Goal: Task Accomplishment & Management: Manage account settings

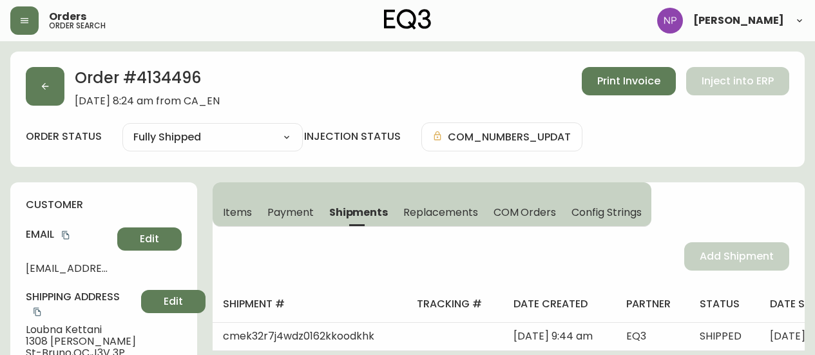
select select "FULLY_SHIPPED"
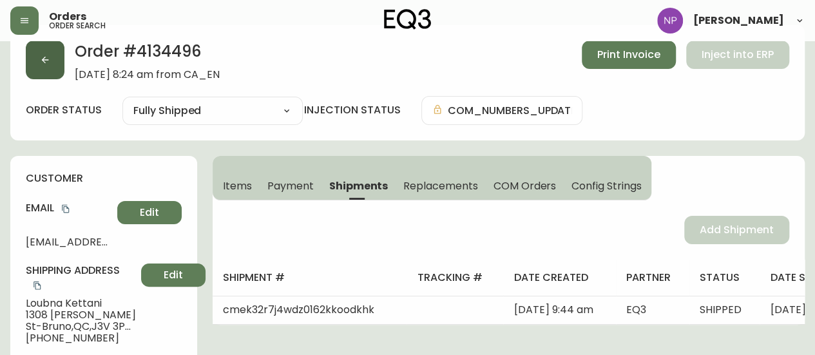
drag, startPoint x: 0, startPoint y: 0, endPoint x: 28, endPoint y: 74, distance: 79.1
click at [28, 74] on button "button" at bounding box center [45, 60] width 39 height 39
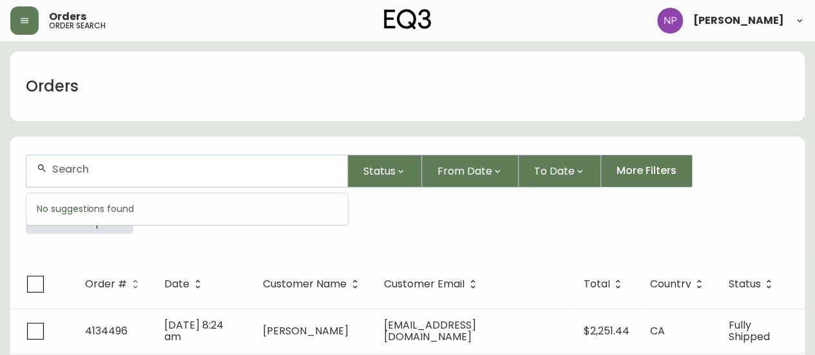
click at [120, 171] on input "text" at bounding box center [194, 169] width 285 height 12
type input "4134574"
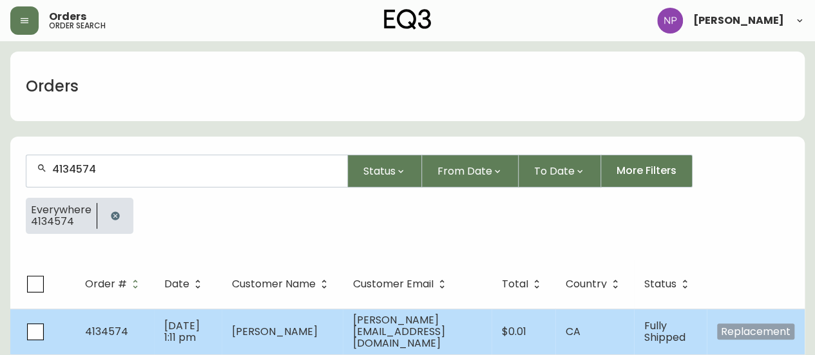
click at [222, 314] on td "[DATE] 1:11 pm" at bounding box center [188, 332] width 68 height 46
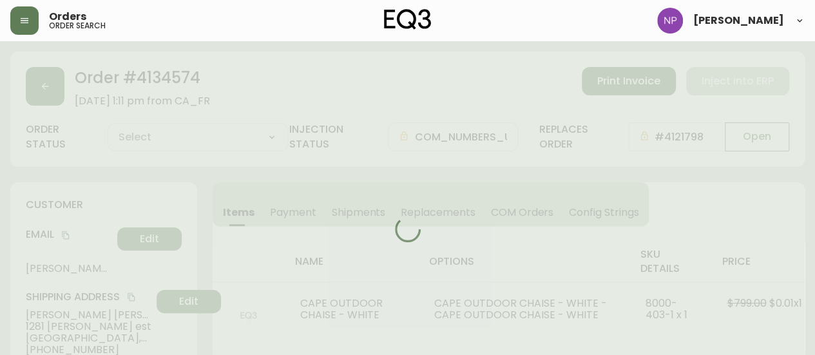
type input "Fully Shipped"
select select "FULLY_SHIPPED"
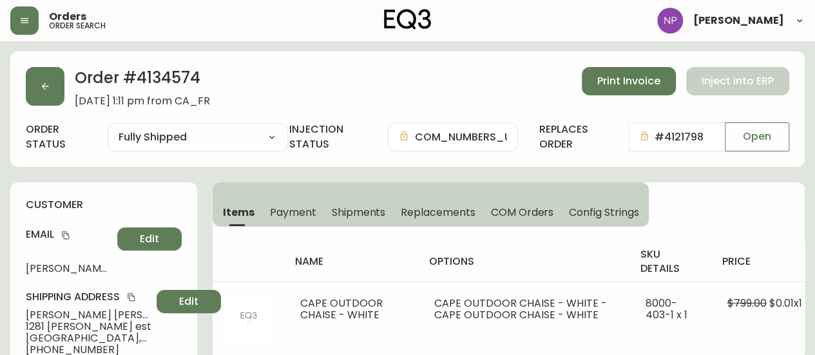
click at [61, 107] on div "Order # 4134574 [DATE] 1:11 pm from CA_FR Print Invoice Inject into ERP order s…" at bounding box center [407, 109] width 794 height 115
click at [54, 95] on button "button" at bounding box center [45, 86] width 39 height 39
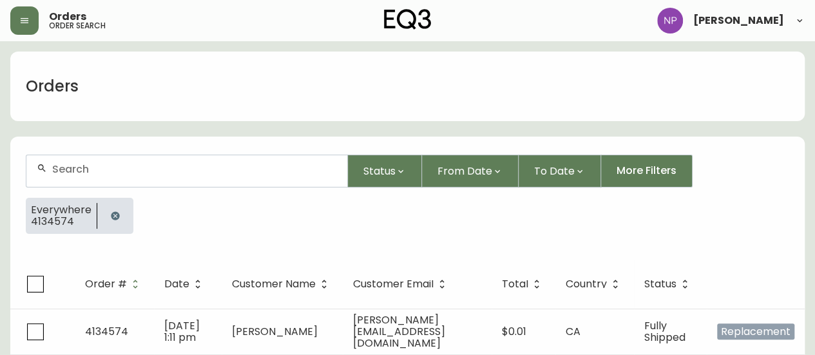
click at [139, 166] on input "text" at bounding box center [194, 169] width 285 height 12
type input "4134496"
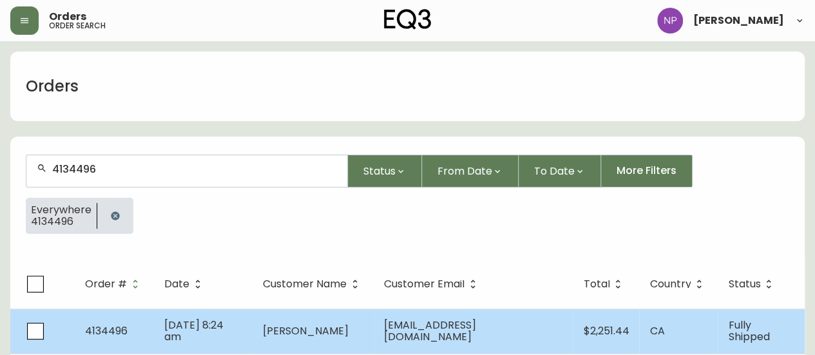
click at [224, 333] on span "[DATE] 8:24 am" at bounding box center [193, 331] width 59 height 26
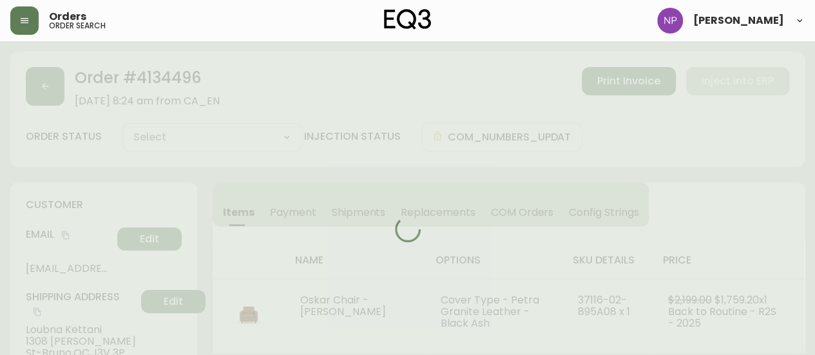
type input "Fully Shipped"
select select "FULLY_SHIPPED"
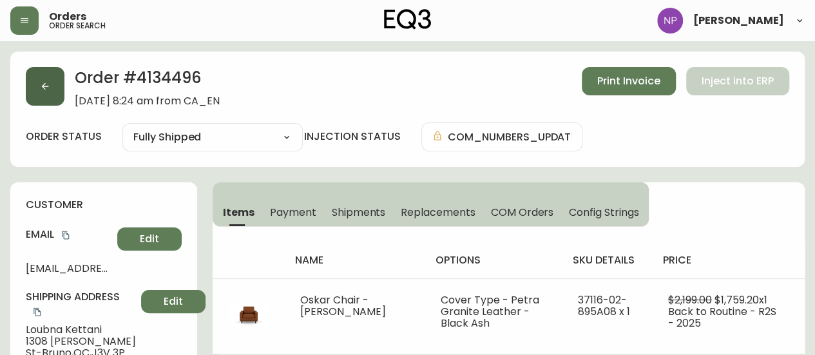
click at [41, 93] on button "button" at bounding box center [45, 86] width 39 height 39
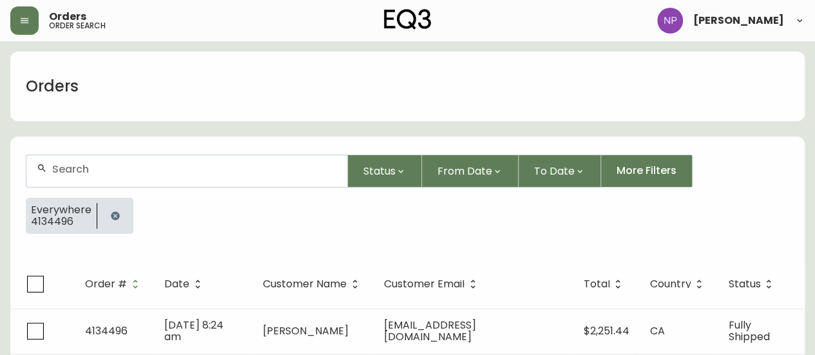
click at [119, 182] on div at bounding box center [186, 171] width 321 height 32
type input "4134462"
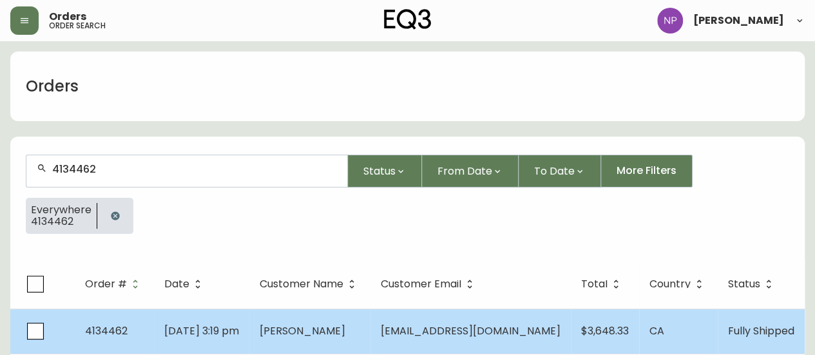
click at [207, 310] on td "[DATE] 3:19 pm" at bounding box center [201, 331] width 95 height 45
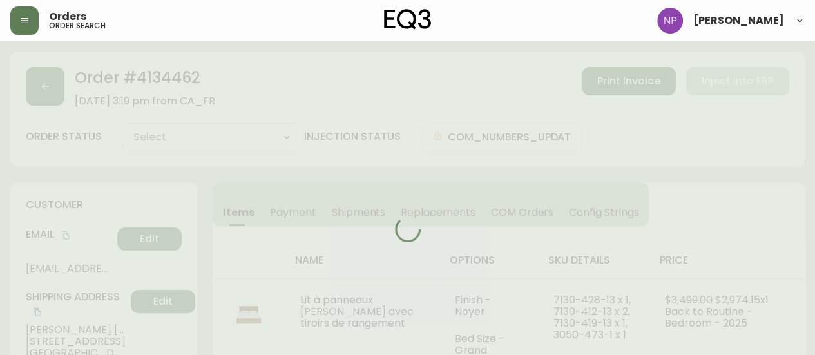
type input "Fully Shipped"
select select "FULLY_SHIPPED"
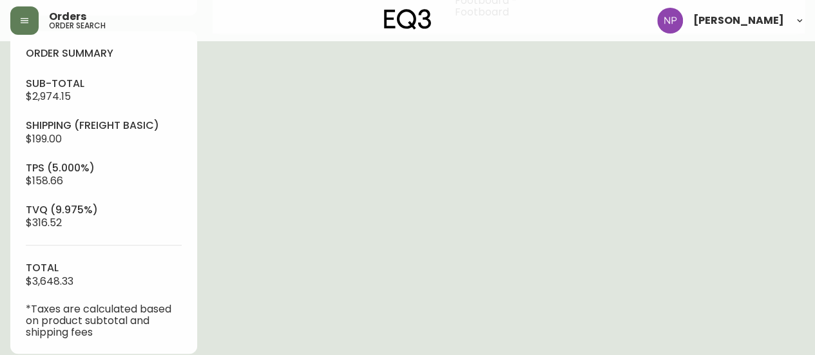
scroll to position [464, 0]
